Goal: Communication & Community: Answer question/provide support

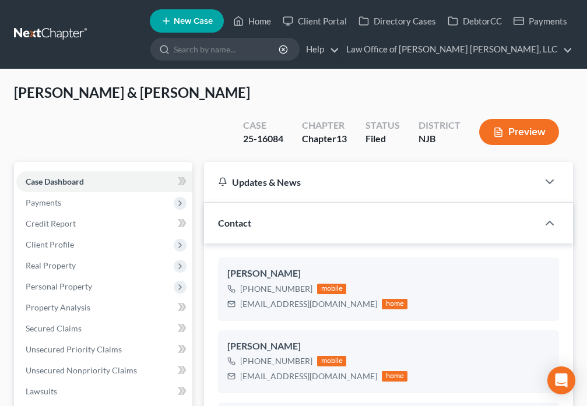
select select "10"
select select "6"
select select "0"
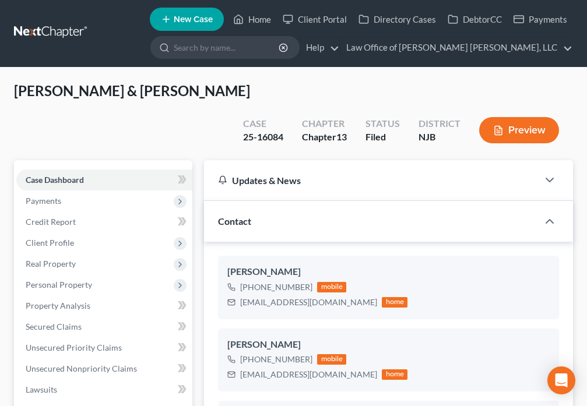
scroll to position [536, 0]
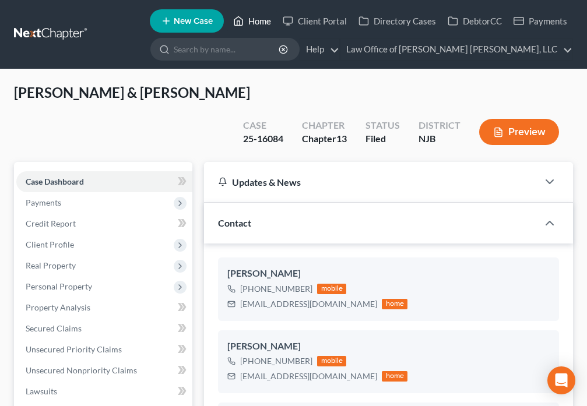
click at [247, 22] on link "Home" at bounding box center [252, 20] width 50 height 21
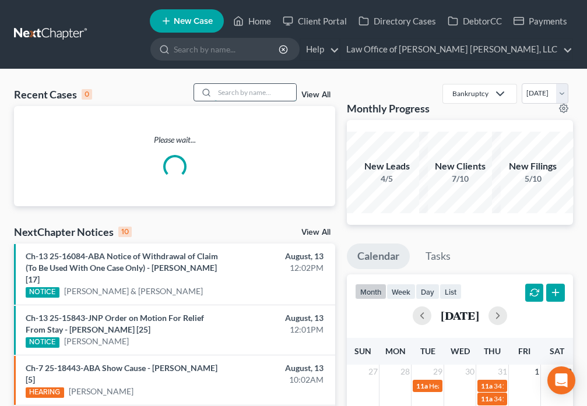
click at [233, 92] on input "search" at bounding box center [256, 92] width 82 height 17
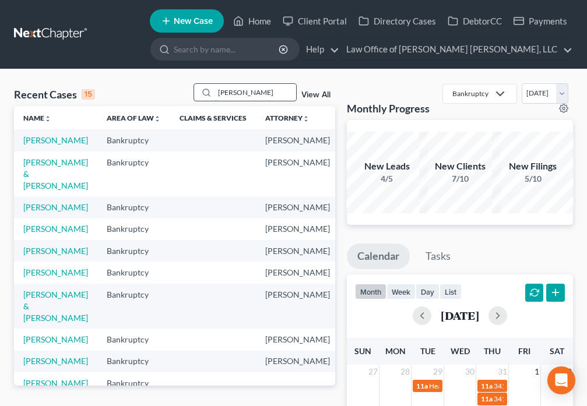
type input "[PERSON_NAME]"
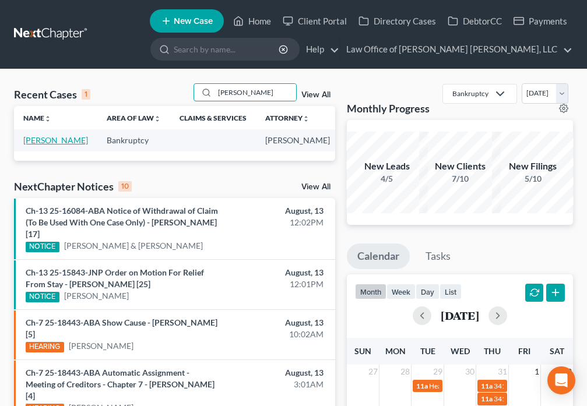
click at [38, 141] on link "[PERSON_NAME]" at bounding box center [55, 140] width 65 height 10
select select "6"
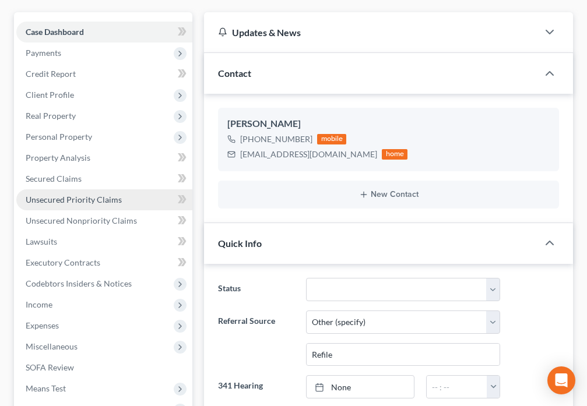
scroll to position [138, 0]
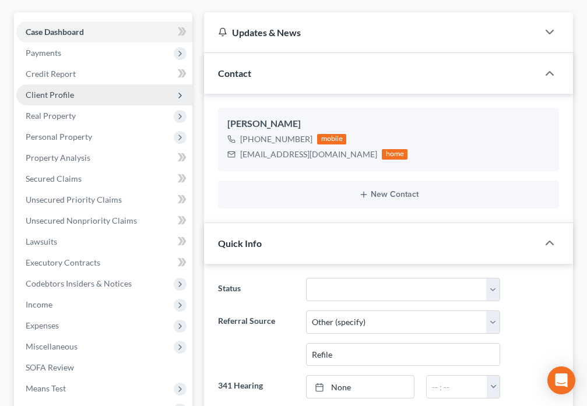
click at [91, 88] on span "Client Profile" at bounding box center [104, 95] width 176 height 21
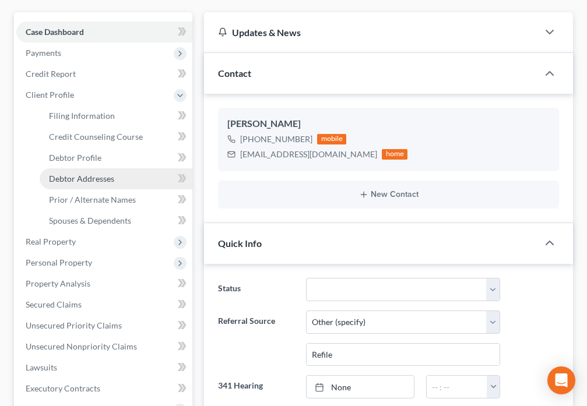
click at [107, 180] on span "Debtor Addresses" at bounding box center [81, 179] width 65 height 10
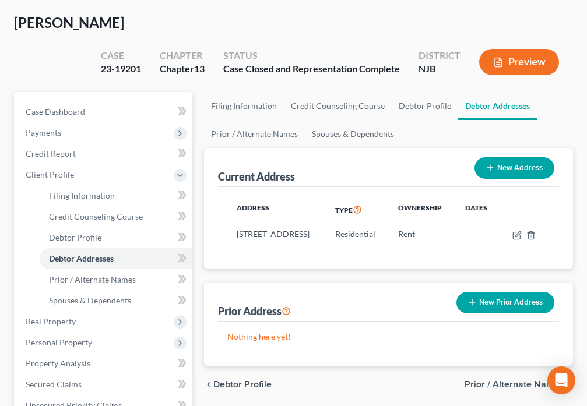
scroll to position [54, 0]
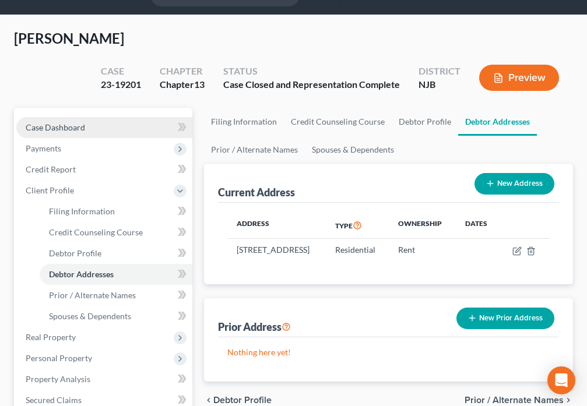
click at [83, 128] on span "Case Dashboard" at bounding box center [55, 127] width 59 height 10
select select "6"
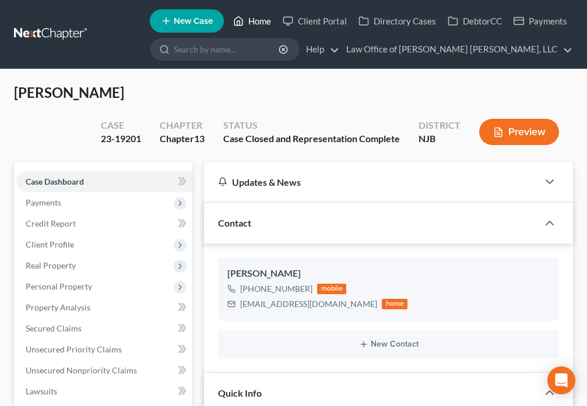
click at [250, 26] on link "Home" at bounding box center [252, 20] width 50 height 21
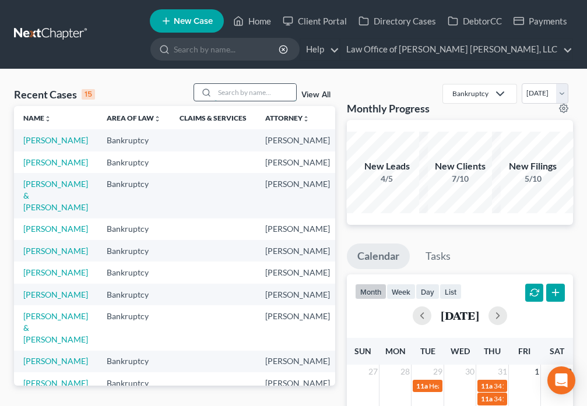
click at [229, 94] on input "search" at bounding box center [256, 92] width 82 height 17
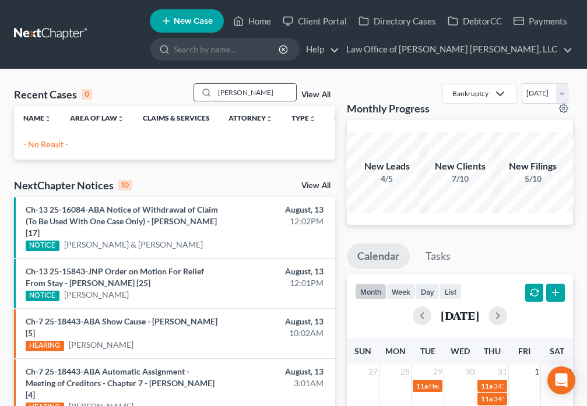
click at [269, 93] on input "[PERSON_NAME]" at bounding box center [256, 92] width 82 height 17
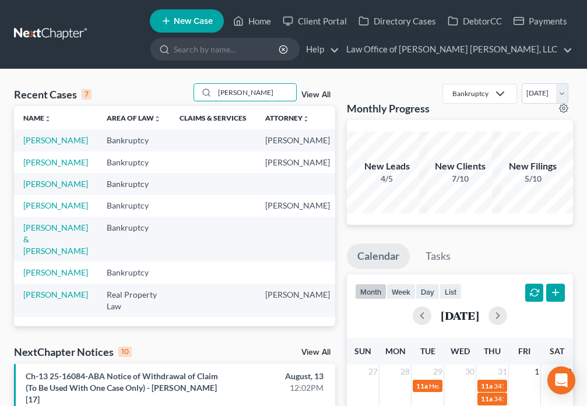
scroll to position [20, 0]
click at [237, 96] on input "[PERSON_NAME]" at bounding box center [256, 92] width 82 height 17
type input "[PERSON_NAME]"
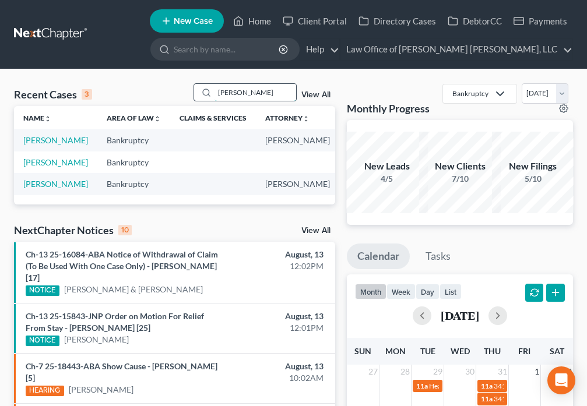
scroll to position [0, 0]
click at [29, 145] on link "[PERSON_NAME]" at bounding box center [55, 140] width 65 height 10
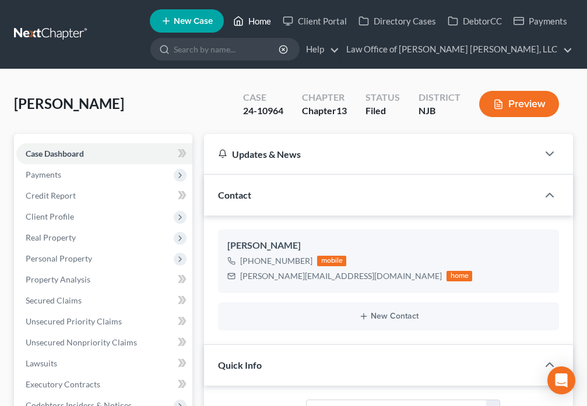
click at [261, 22] on link "Home" at bounding box center [252, 20] width 50 height 21
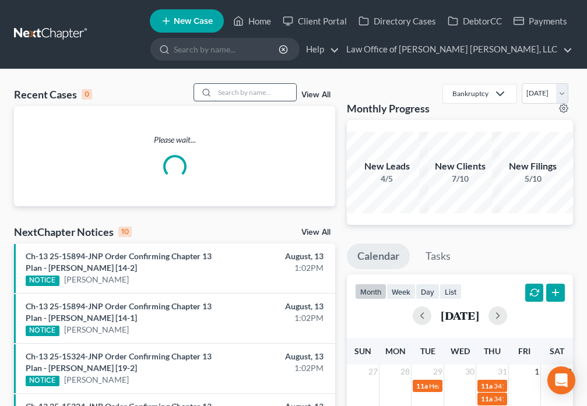
click at [243, 92] on input "search" at bounding box center [256, 92] width 82 height 17
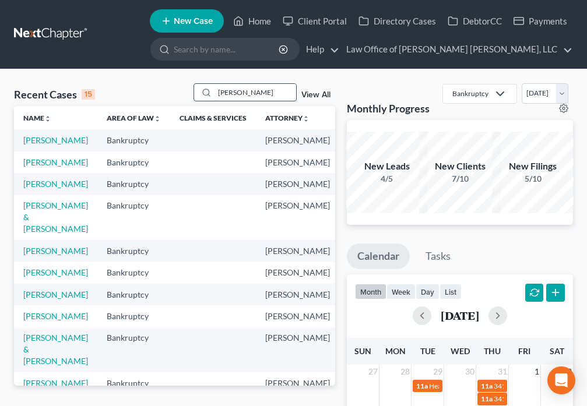
type input "[PERSON_NAME]"
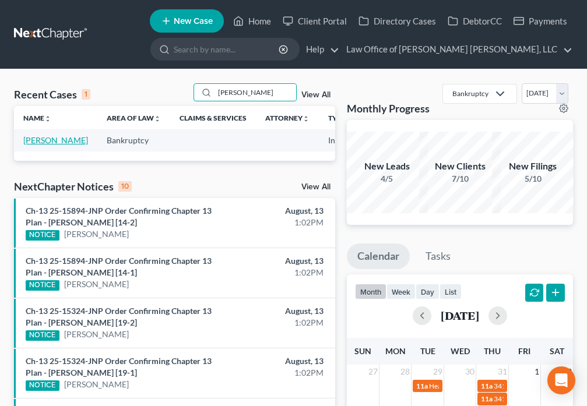
click at [30, 139] on link "[PERSON_NAME]" at bounding box center [55, 140] width 65 height 10
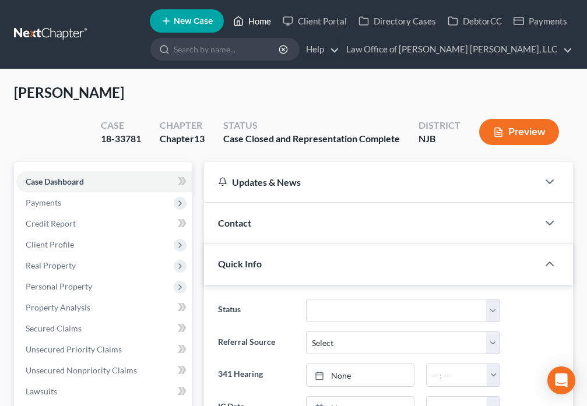
click at [275, 20] on link "Home" at bounding box center [252, 20] width 50 height 21
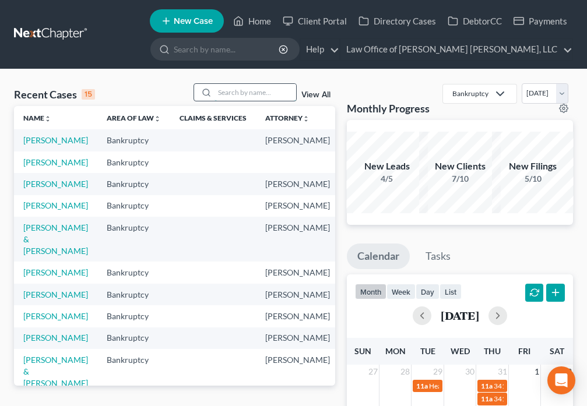
click at [230, 96] on input "search" at bounding box center [256, 92] width 82 height 17
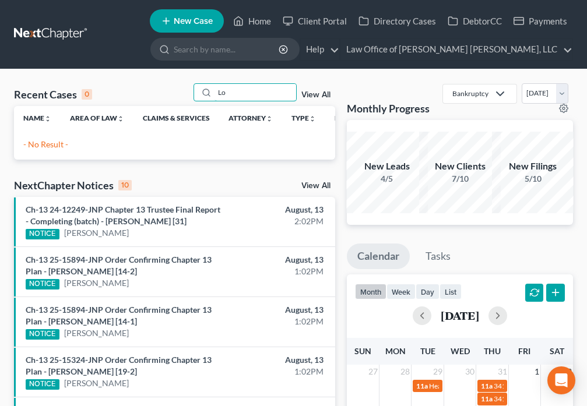
type input "L"
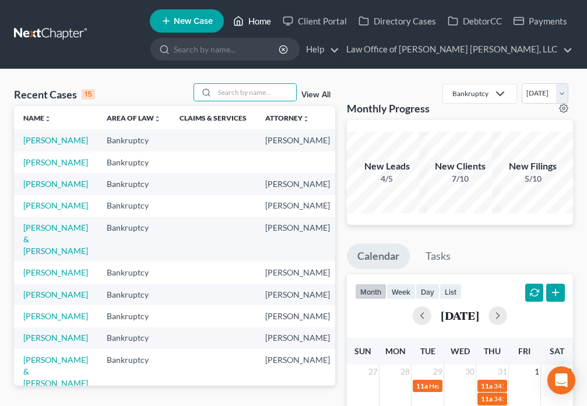
click at [251, 21] on link "Home" at bounding box center [252, 20] width 50 height 21
click at [248, 100] on input "search" at bounding box center [256, 92] width 82 height 17
type input "[PERSON_NAME]"
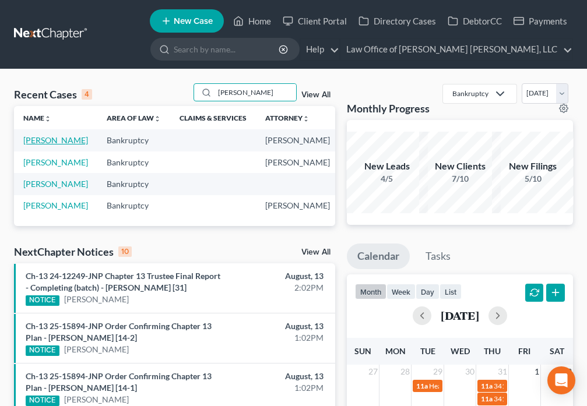
click at [25, 145] on link "[PERSON_NAME]" at bounding box center [55, 140] width 65 height 10
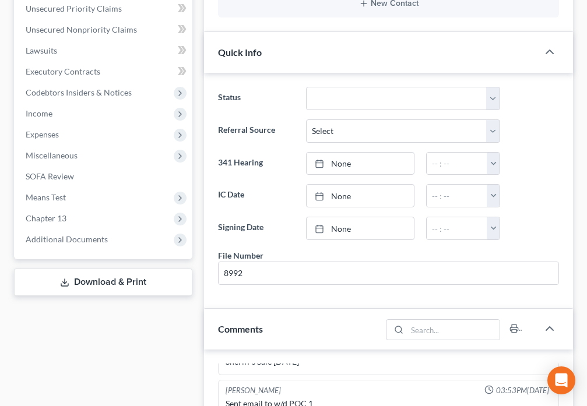
scroll to position [1705, 0]
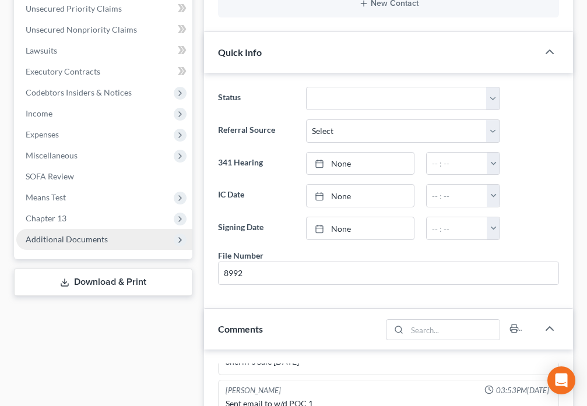
click at [106, 243] on span "Additional Documents" at bounding box center [104, 239] width 176 height 21
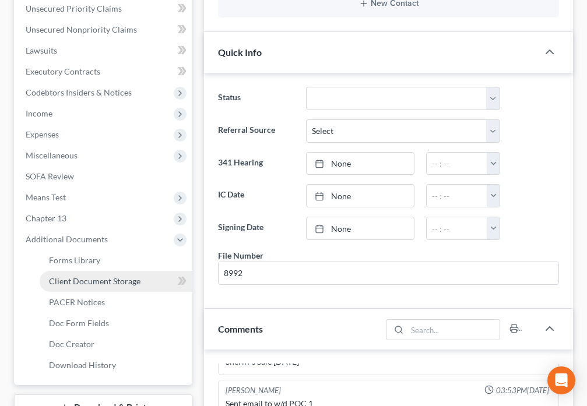
click at [122, 282] on span "Client Document Storage" at bounding box center [95, 281] width 92 height 10
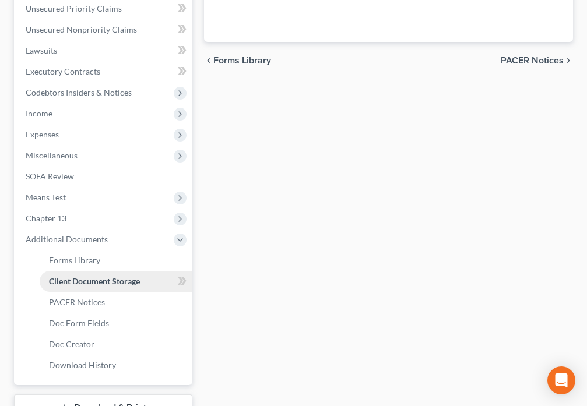
select select "9"
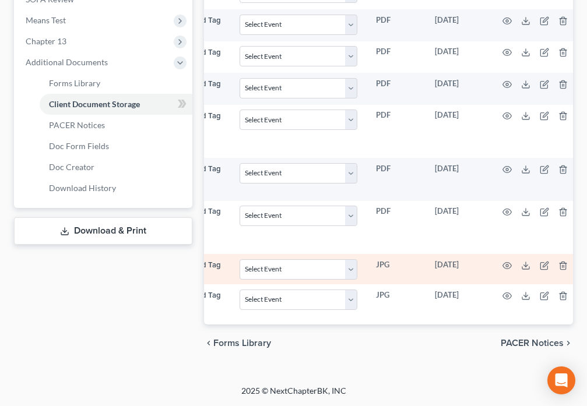
scroll to position [0, 128]
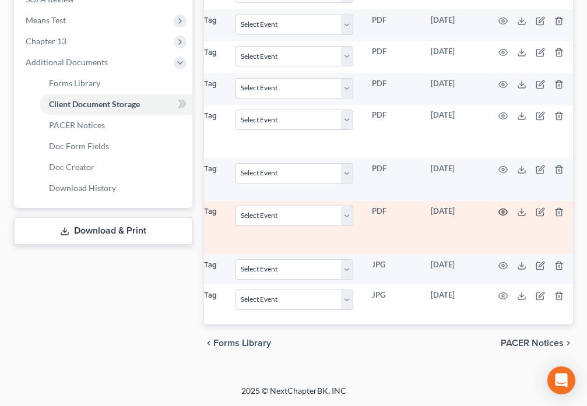
click at [500, 208] on icon "button" at bounding box center [503, 212] width 9 height 9
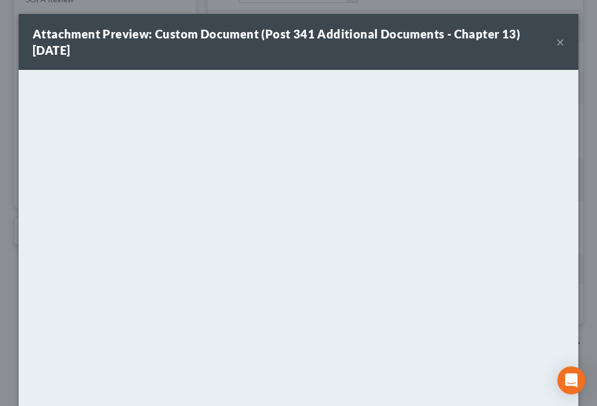
click at [556, 43] on button "×" at bounding box center [560, 42] width 8 height 14
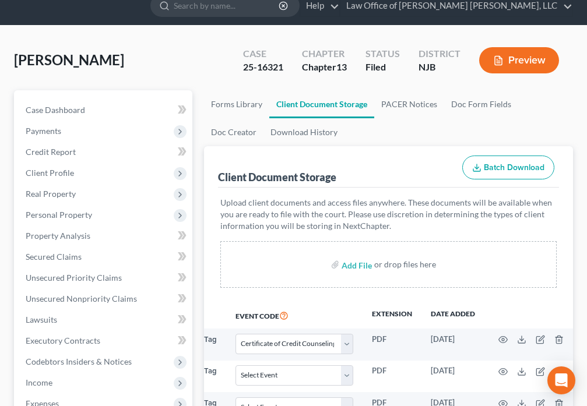
scroll to position [0, 0]
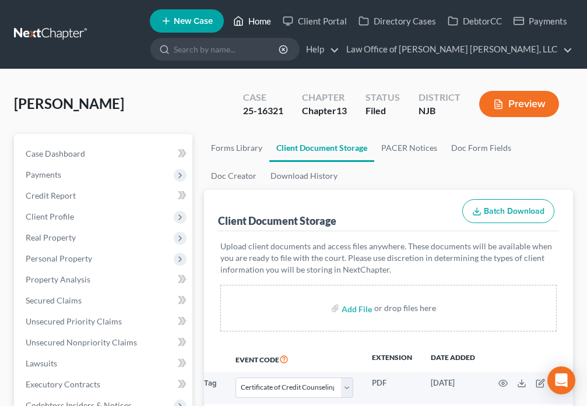
click at [253, 22] on link "Home" at bounding box center [252, 20] width 50 height 21
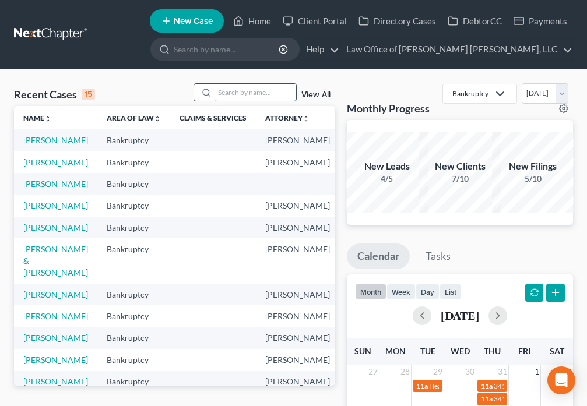
click at [245, 94] on input "search" at bounding box center [256, 92] width 82 height 17
type input "[PERSON_NAME]"
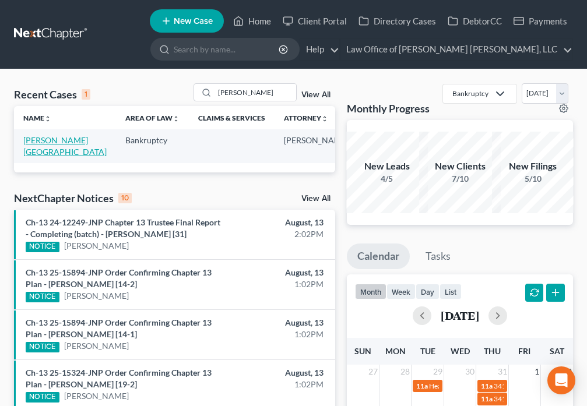
click at [40, 151] on link "[PERSON_NAME][GEOGRAPHIC_DATA]" at bounding box center [64, 146] width 83 height 22
select select "6"
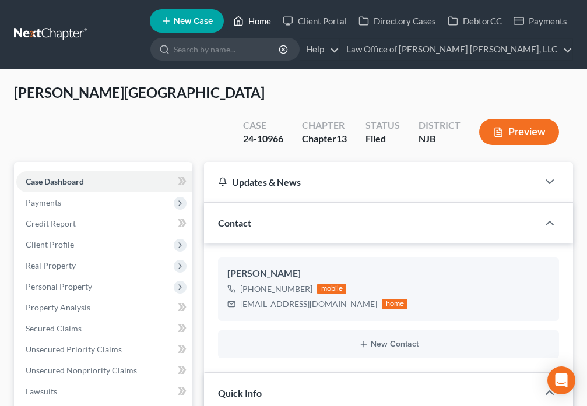
click at [256, 26] on link "Home" at bounding box center [252, 20] width 50 height 21
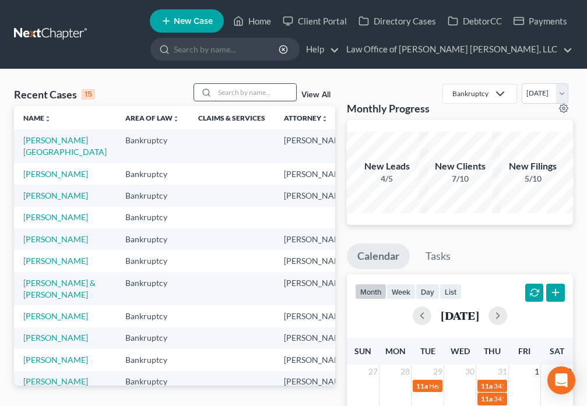
click at [240, 97] on input "search" at bounding box center [256, 92] width 82 height 17
type input "[PERSON_NAME]"
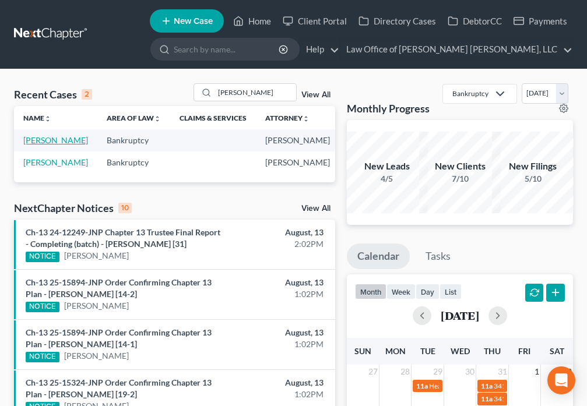
click at [40, 145] on link "[PERSON_NAME]" at bounding box center [55, 140] width 65 height 10
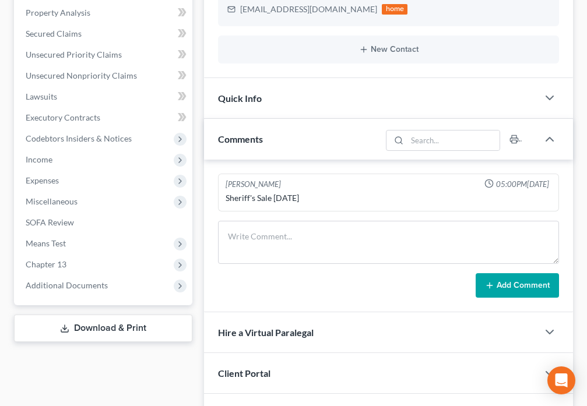
scroll to position [272, 0]
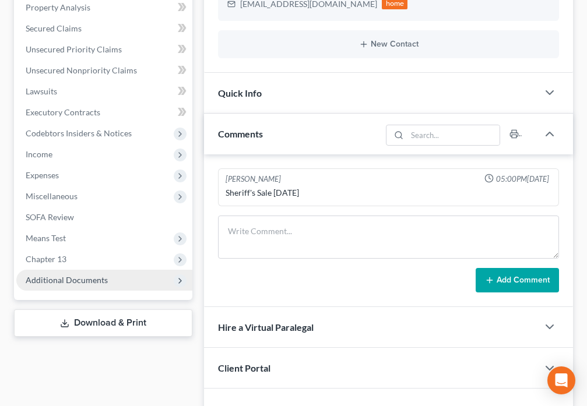
click at [113, 278] on span "Additional Documents" at bounding box center [104, 280] width 176 height 21
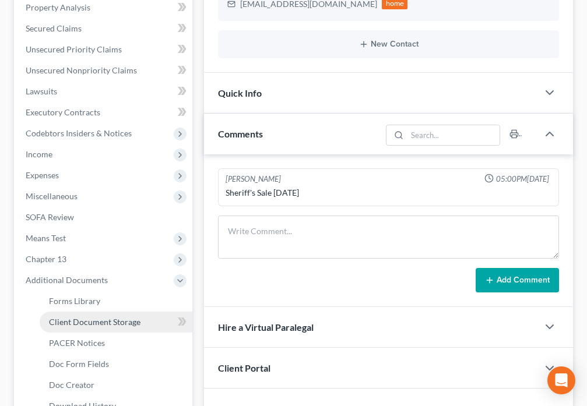
click at [113, 322] on span "Client Document Storage" at bounding box center [95, 322] width 92 height 10
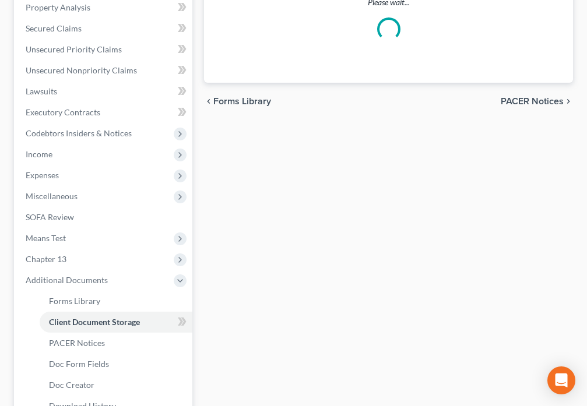
select select "26"
select select "9"
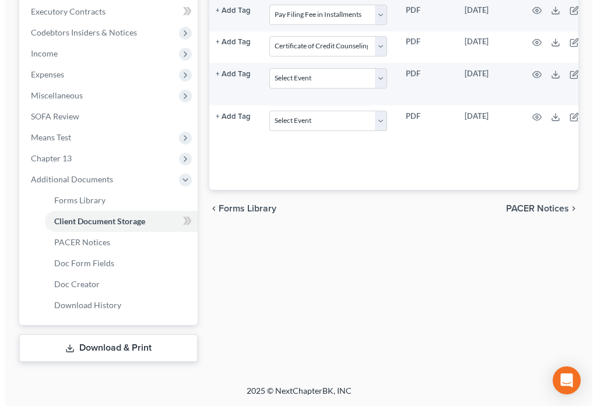
scroll to position [0, 122]
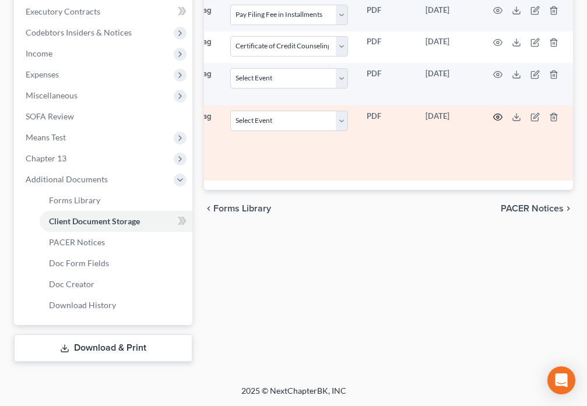
click at [496, 119] on icon "button" at bounding box center [497, 117] width 9 height 9
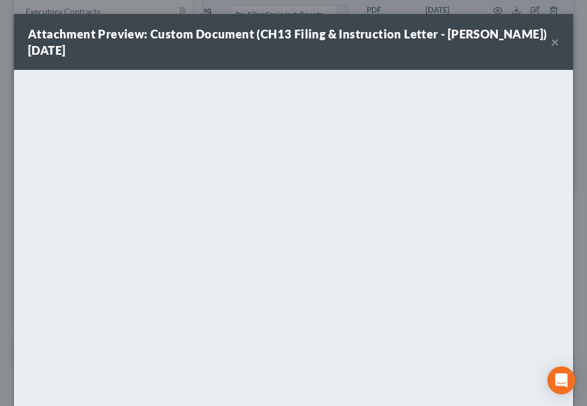
scroll to position [0, 115]
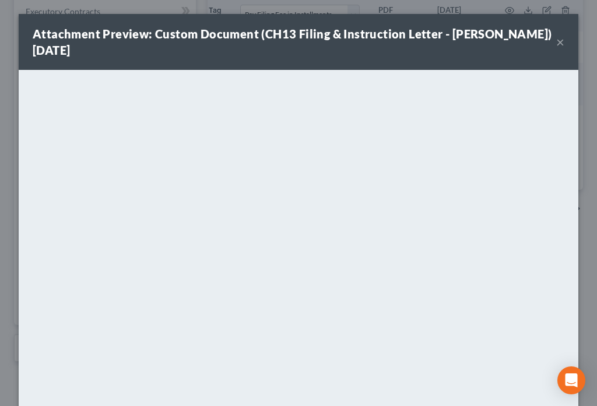
click at [557, 45] on button "×" at bounding box center [560, 42] width 8 height 14
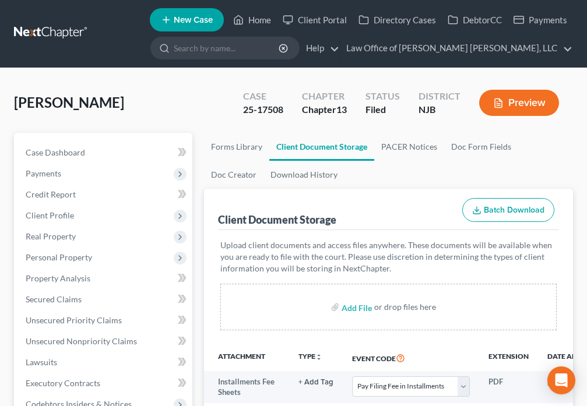
scroll to position [0, 0]
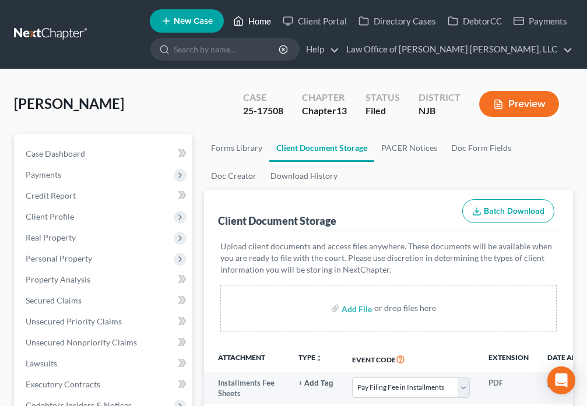
click at [240, 27] on icon at bounding box center [238, 21] width 10 height 14
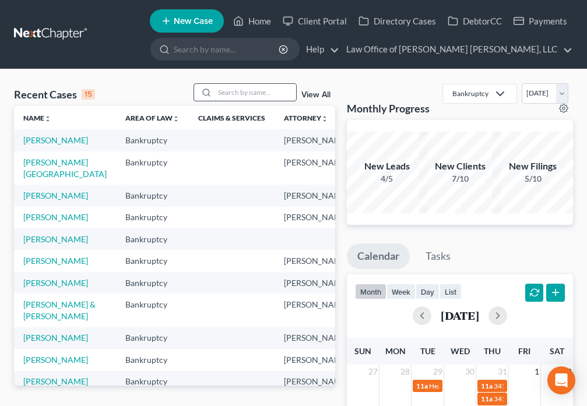
click at [246, 92] on input "search" at bounding box center [256, 92] width 82 height 17
type input "Gist"
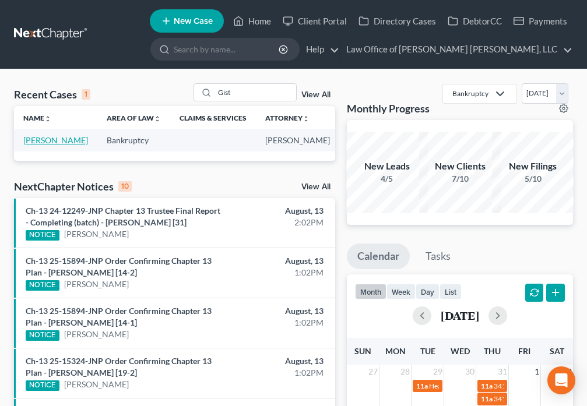
click at [40, 145] on link "[PERSON_NAME]" at bounding box center [55, 140] width 65 height 10
select select "6"
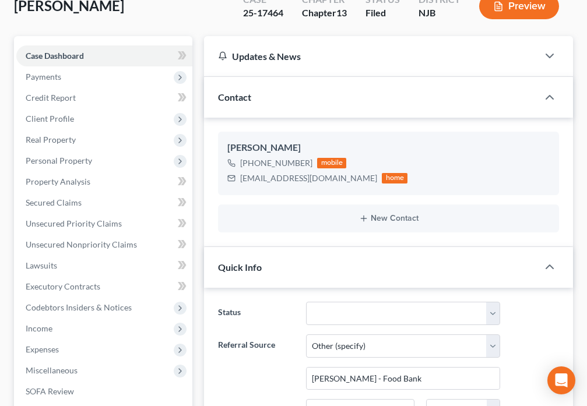
scroll to position [204, 0]
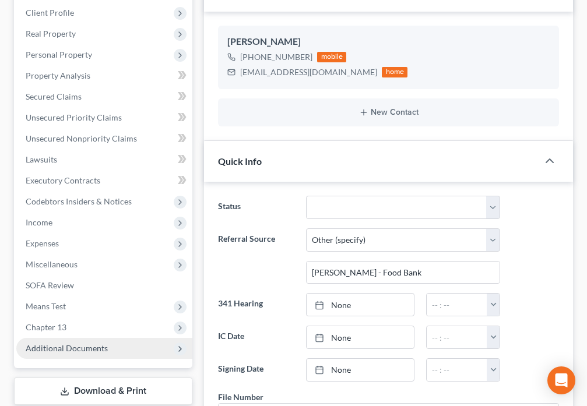
click at [94, 347] on span "Additional Documents" at bounding box center [67, 348] width 82 height 10
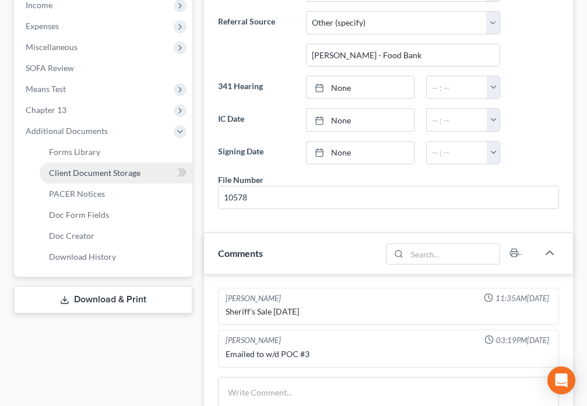
click at [139, 171] on span "Client Document Storage" at bounding box center [95, 173] width 92 height 10
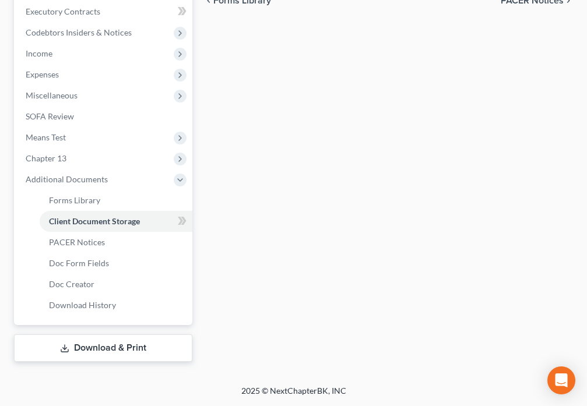
select select "9"
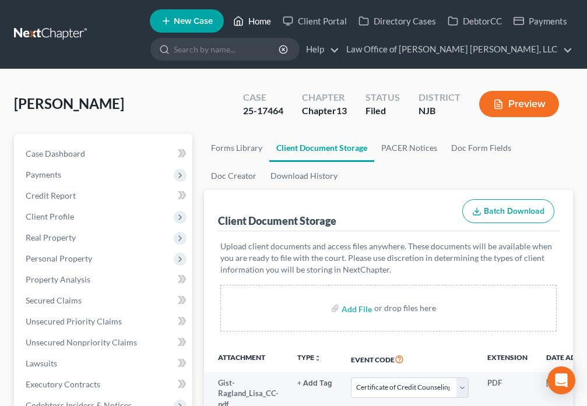
click at [240, 23] on icon at bounding box center [238, 21] width 10 height 14
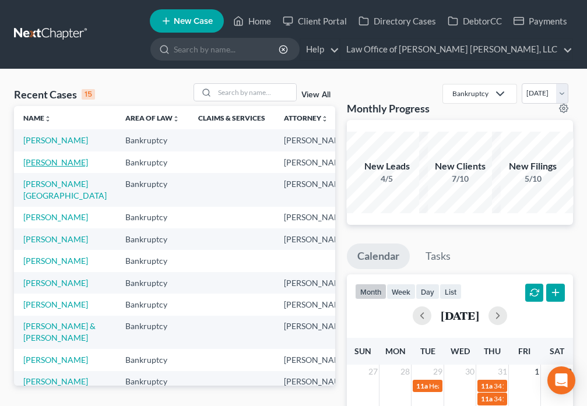
click at [40, 167] on link "[PERSON_NAME]" at bounding box center [55, 162] width 65 height 10
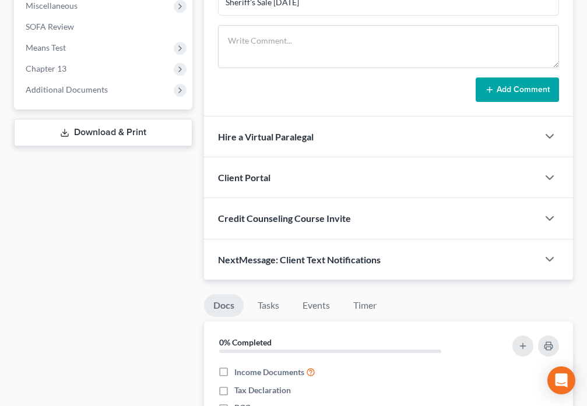
scroll to position [462, 0]
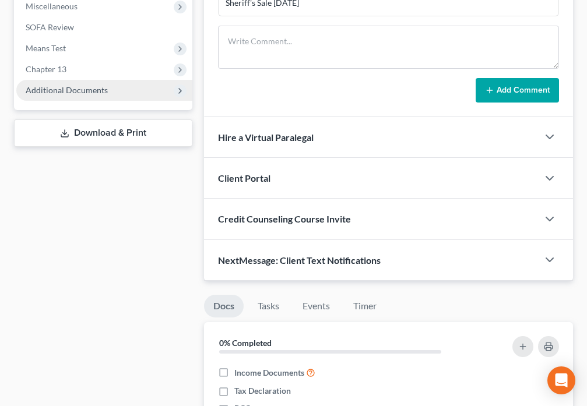
click at [92, 91] on span "Additional Documents" at bounding box center [67, 90] width 82 height 10
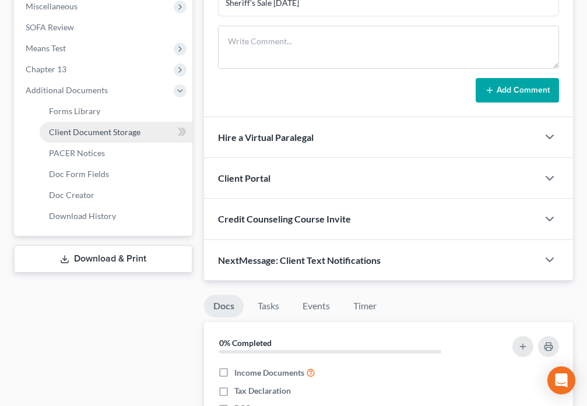
click at [119, 133] on span "Client Document Storage" at bounding box center [95, 132] width 92 height 10
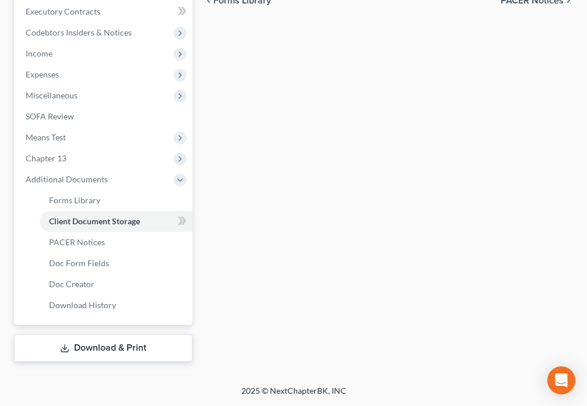
select select "26"
select select "9"
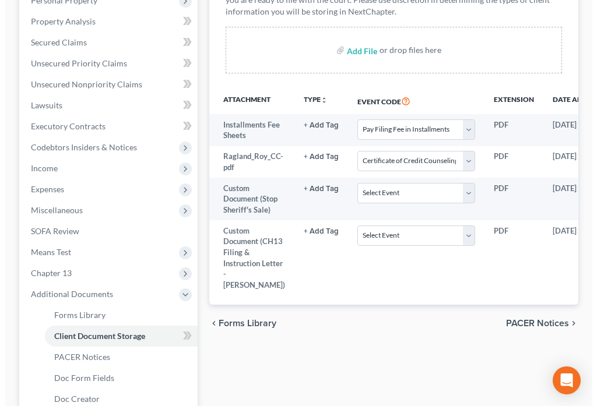
scroll to position [0, 122]
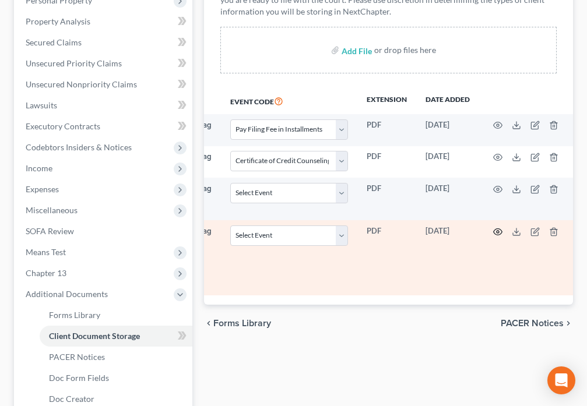
click at [496, 230] on icon "button" at bounding box center [497, 231] width 9 height 9
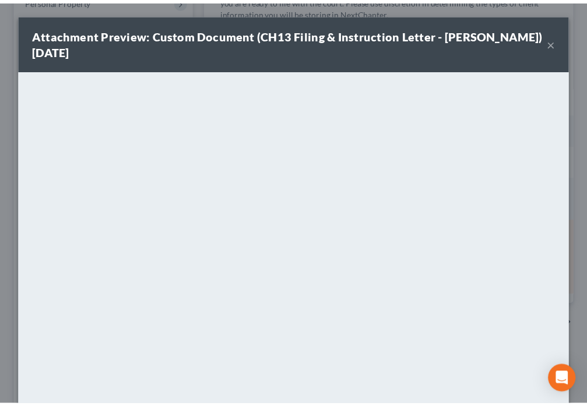
scroll to position [0, 115]
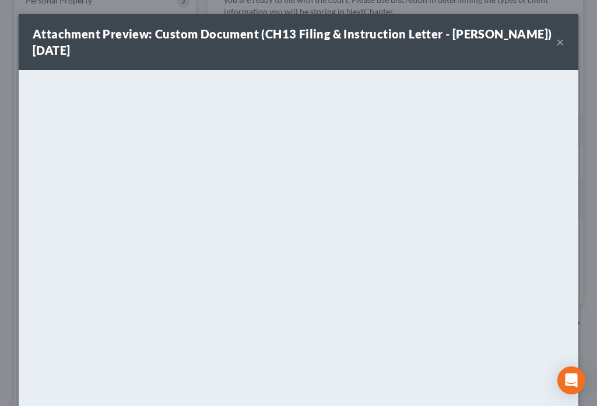
click at [556, 43] on button "×" at bounding box center [560, 42] width 8 height 14
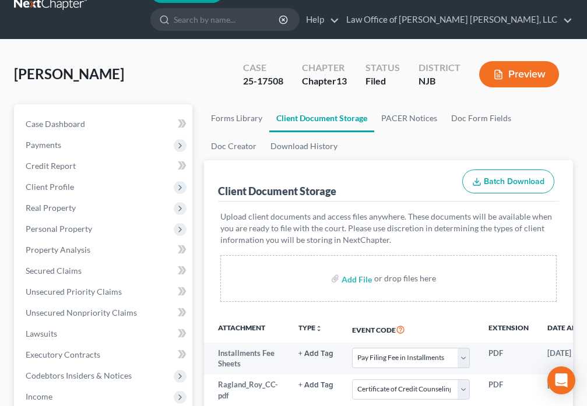
scroll to position [0, 0]
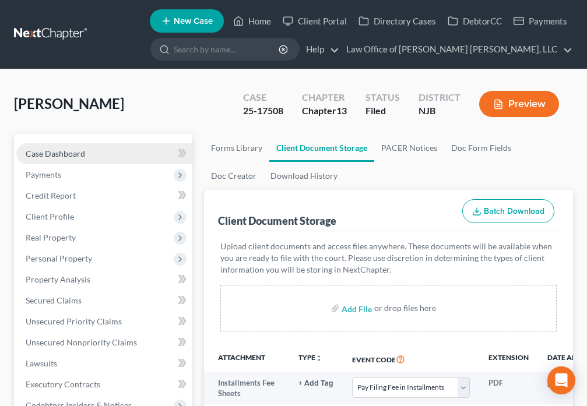
click at [106, 153] on link "Case Dashboard" at bounding box center [104, 153] width 176 height 21
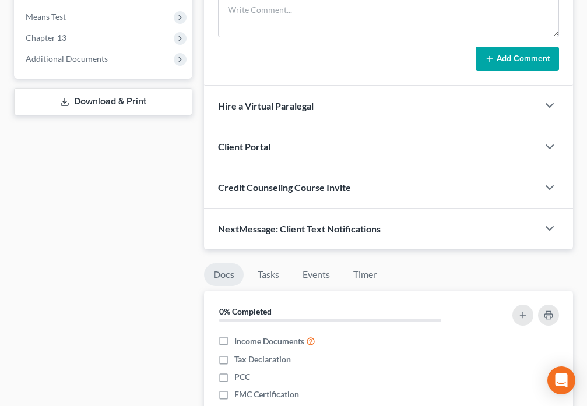
scroll to position [490, 0]
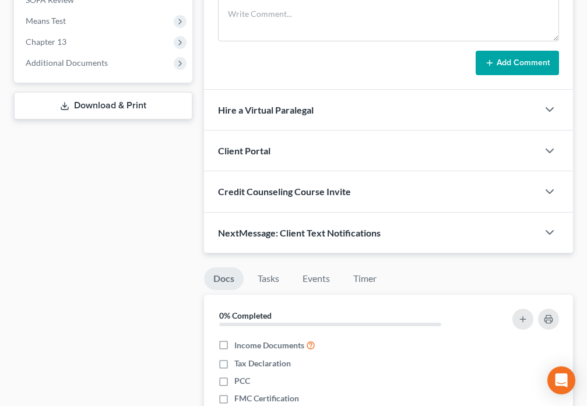
click at [538, 233] on div at bounding box center [555, 232] width 35 height 23
click at [545, 234] on icon "button" at bounding box center [550, 233] width 14 height 14
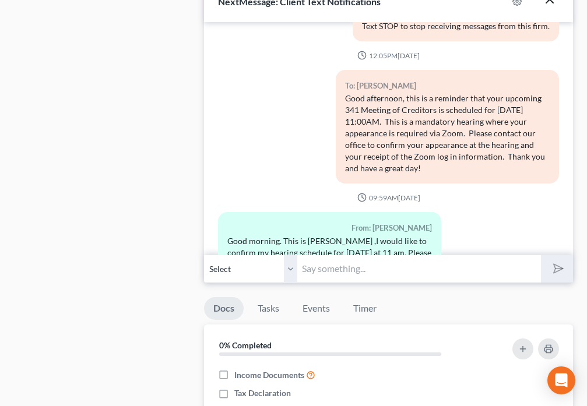
scroll to position [229, 0]
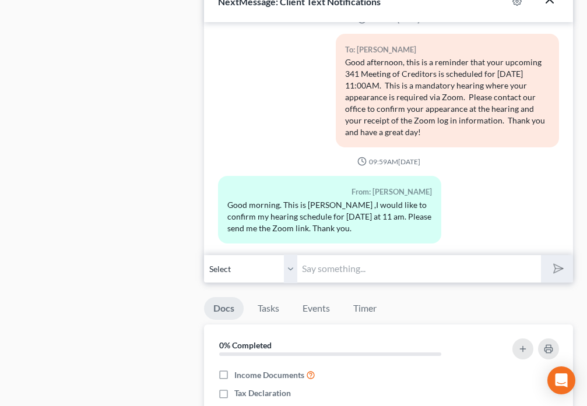
click at [364, 271] on input "text" at bounding box center [418, 269] width 243 height 29
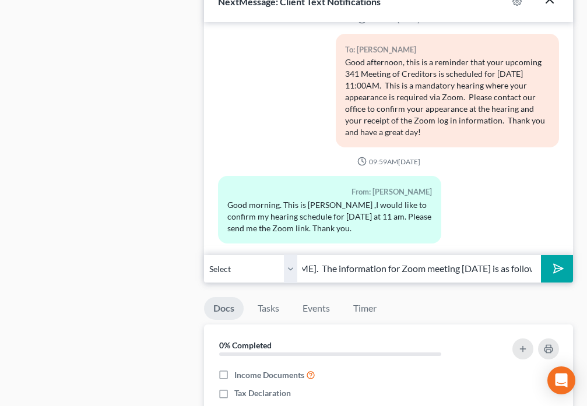
scroll to position [0, 72]
type input "Hi [PERSON_NAME]. The information for Zoom meeting [DATE] is as follows:"
click at [562, 274] on icon "submit" at bounding box center [556, 269] width 12 height 12
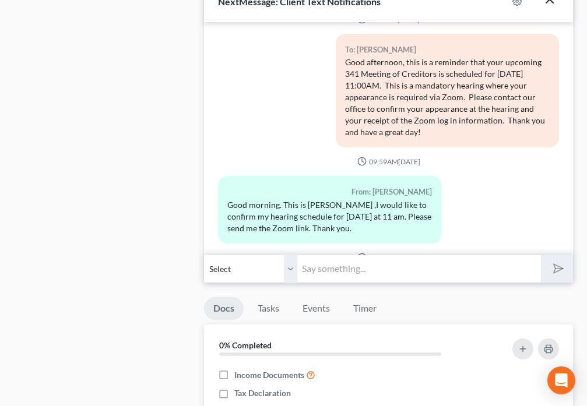
scroll to position [314, 0]
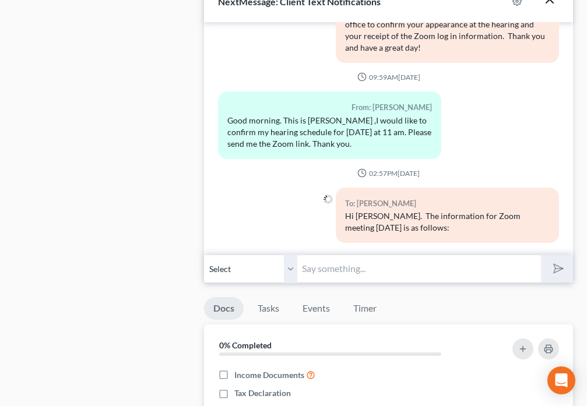
click at [336, 265] on input "text" at bounding box center [418, 269] width 243 height 29
type input "Meeting ID: [PHONE_NUMBER]"
click at [541, 255] on button "submit" at bounding box center [557, 268] width 32 height 27
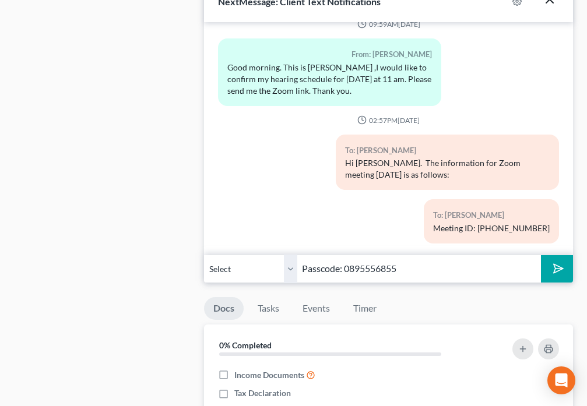
type input "Passcode: 0895556855"
click at [543, 275] on button "submit" at bounding box center [557, 268] width 32 height 27
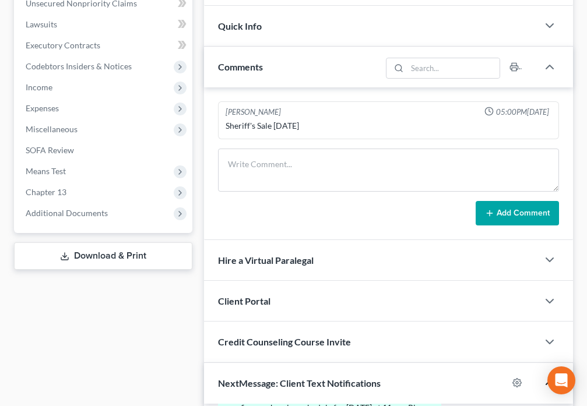
scroll to position [0, 0]
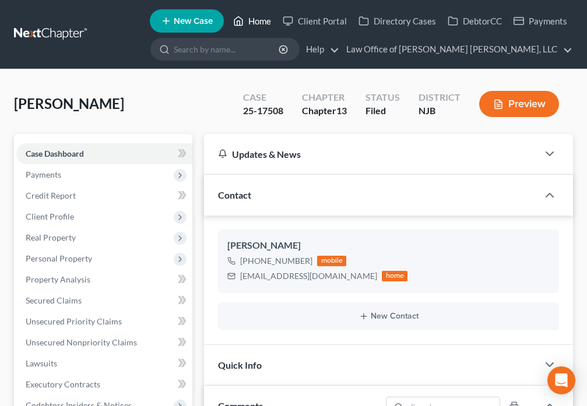
click at [245, 17] on link "Home" at bounding box center [252, 20] width 50 height 21
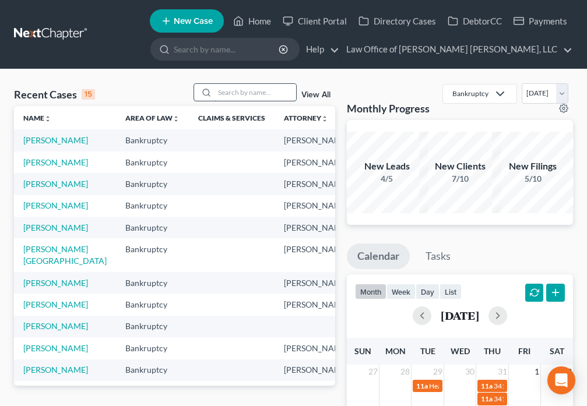
click at [241, 90] on input "search" at bounding box center [256, 92] width 82 height 17
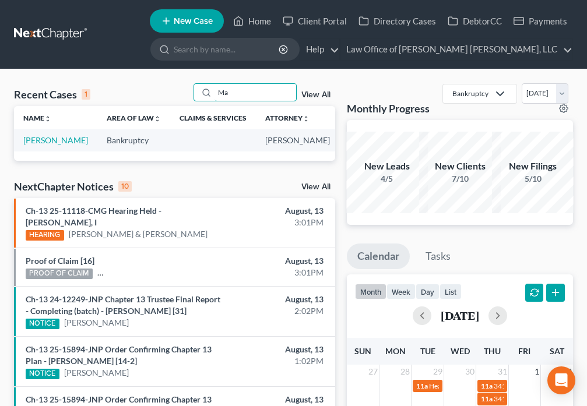
type input "M"
type input "[PERSON_NAME]"
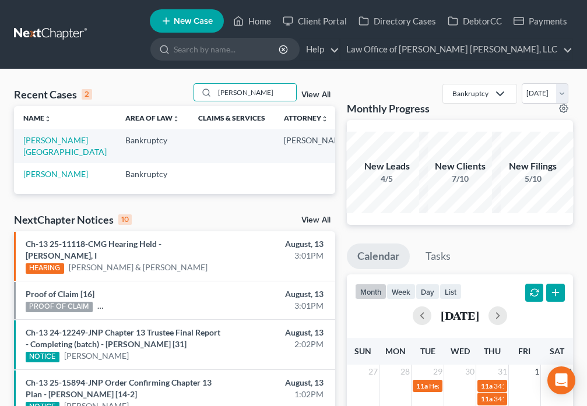
click at [36, 146] on td "[PERSON_NAME][GEOGRAPHIC_DATA]" at bounding box center [65, 145] width 102 height 33
click at [40, 153] on link "[PERSON_NAME][GEOGRAPHIC_DATA]" at bounding box center [64, 146] width 83 height 22
select select "6"
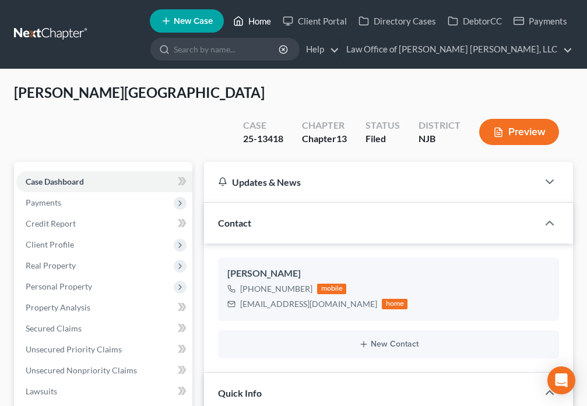
click at [237, 19] on icon at bounding box center [238, 21] width 10 height 14
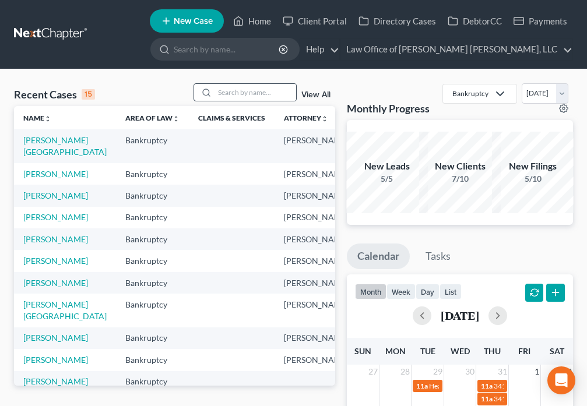
click at [215, 89] on div at bounding box center [204, 92] width 21 height 17
click at [223, 91] on input "search" at bounding box center [256, 92] width 82 height 17
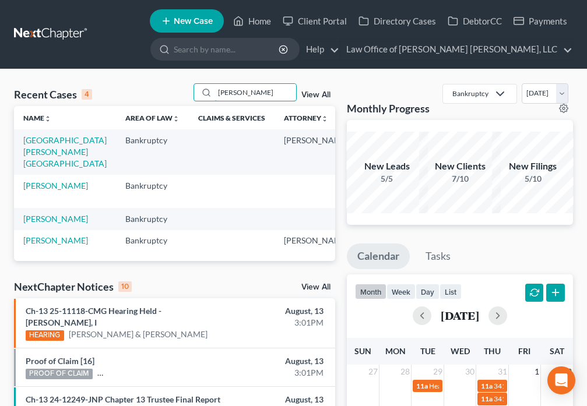
type input "[PERSON_NAME]"
